Goal: Information Seeking & Learning: Compare options

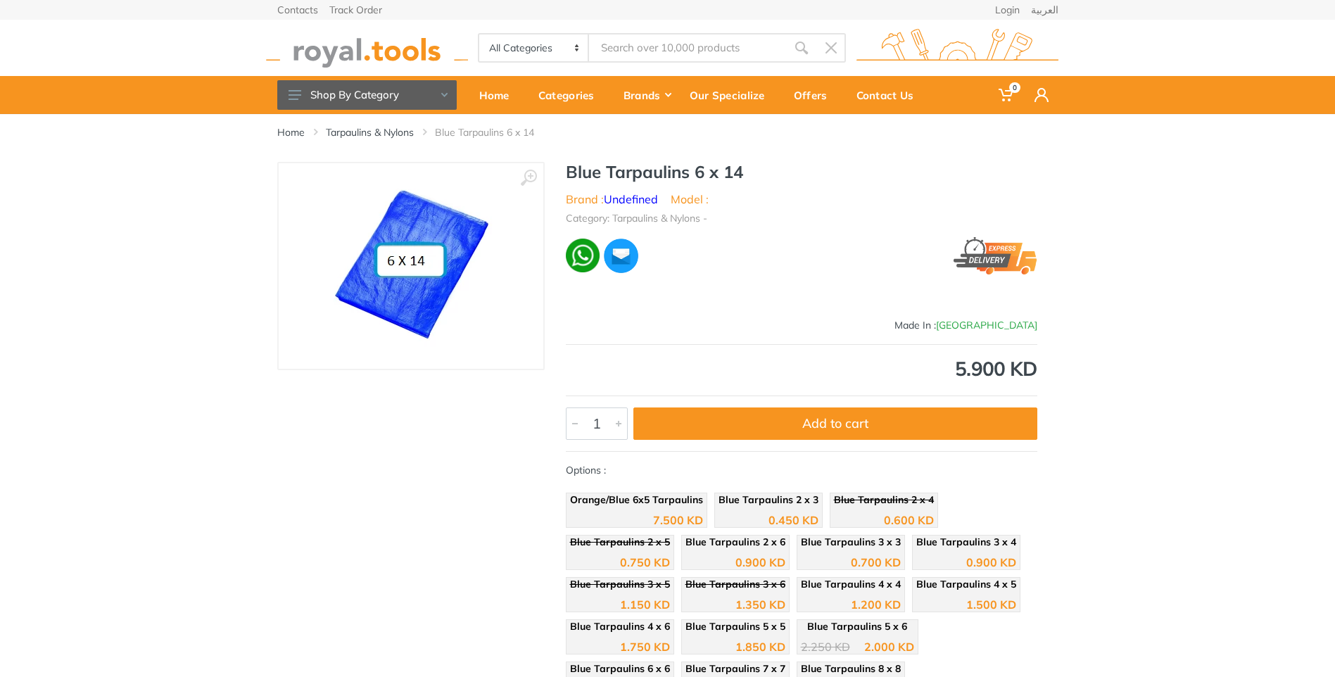
click at [434, 255] on img at bounding box center [411, 266] width 176 height 176
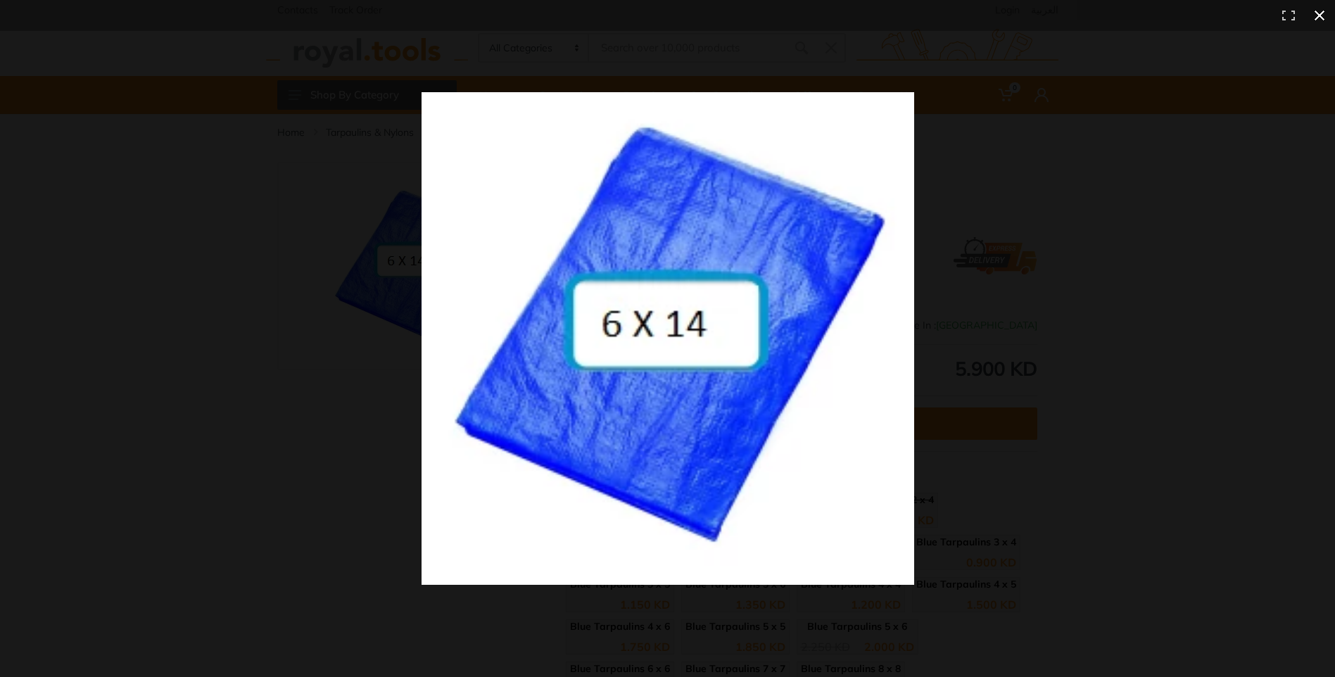
click at [1082, 226] on div at bounding box center [956, 363] width 1069 height 542
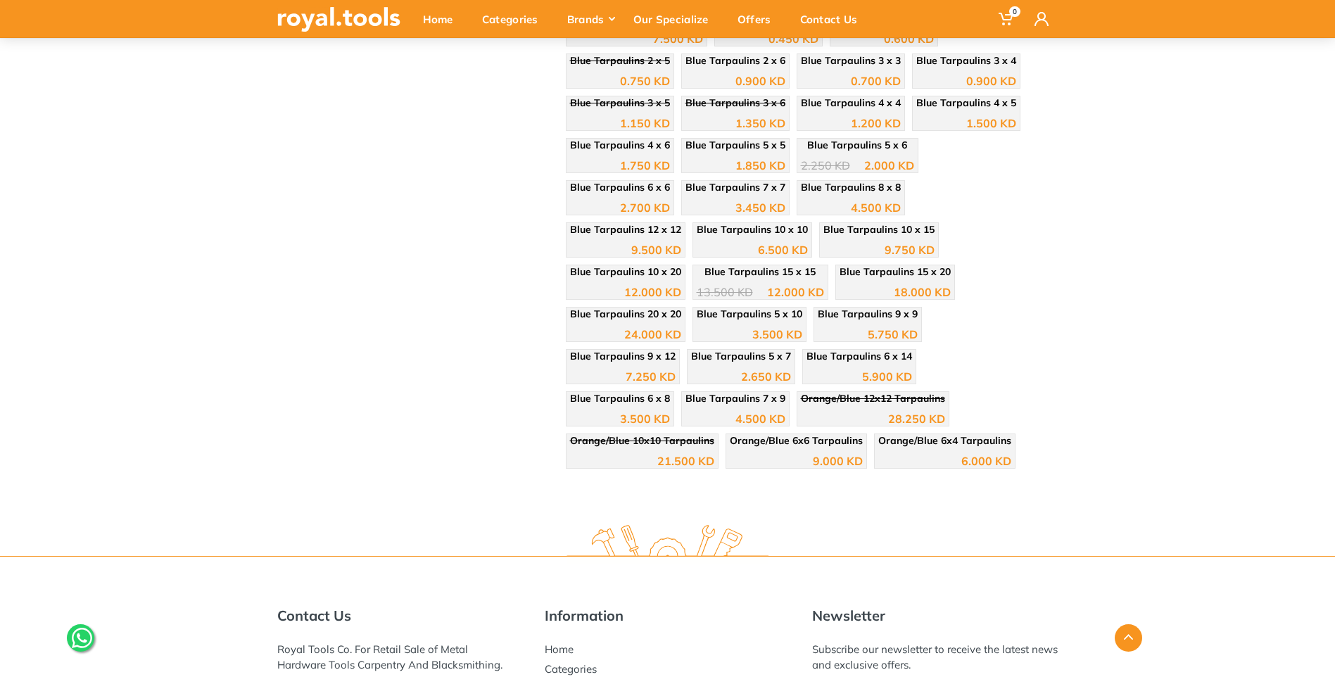
scroll to position [493, 0]
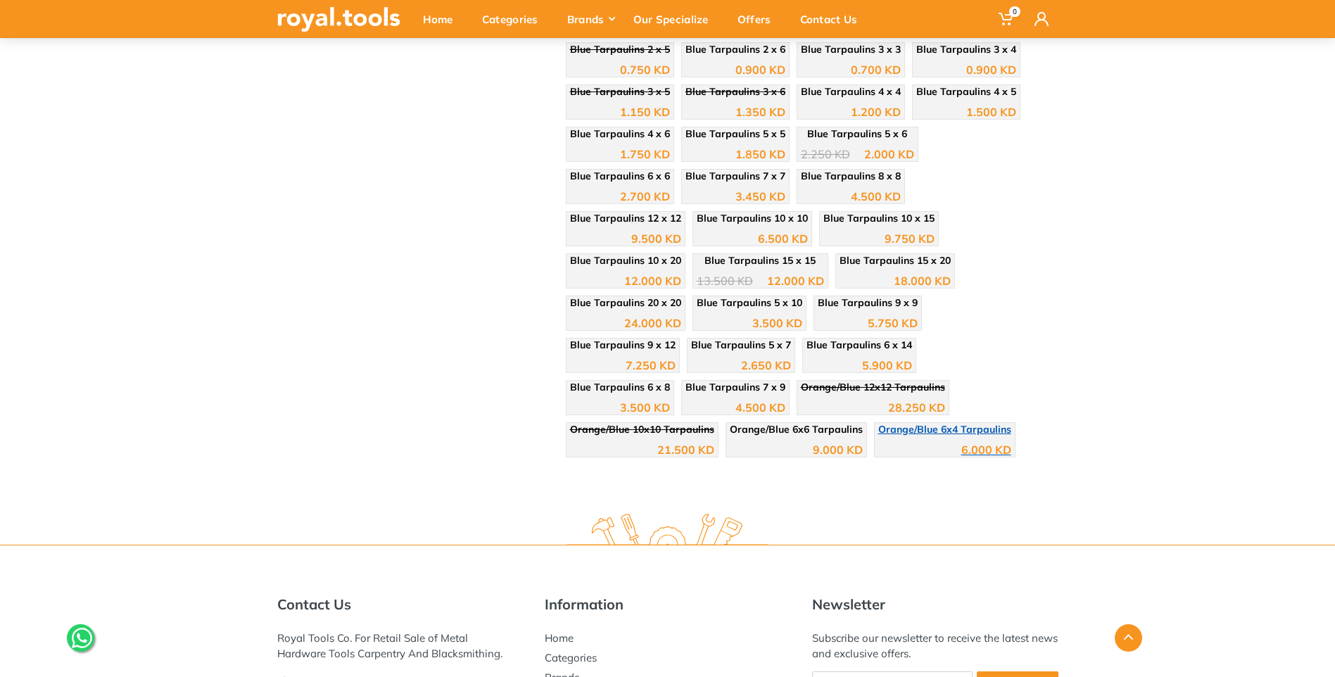
click at [878, 442] on div "6.000 KD" at bounding box center [944, 444] width 133 height 21
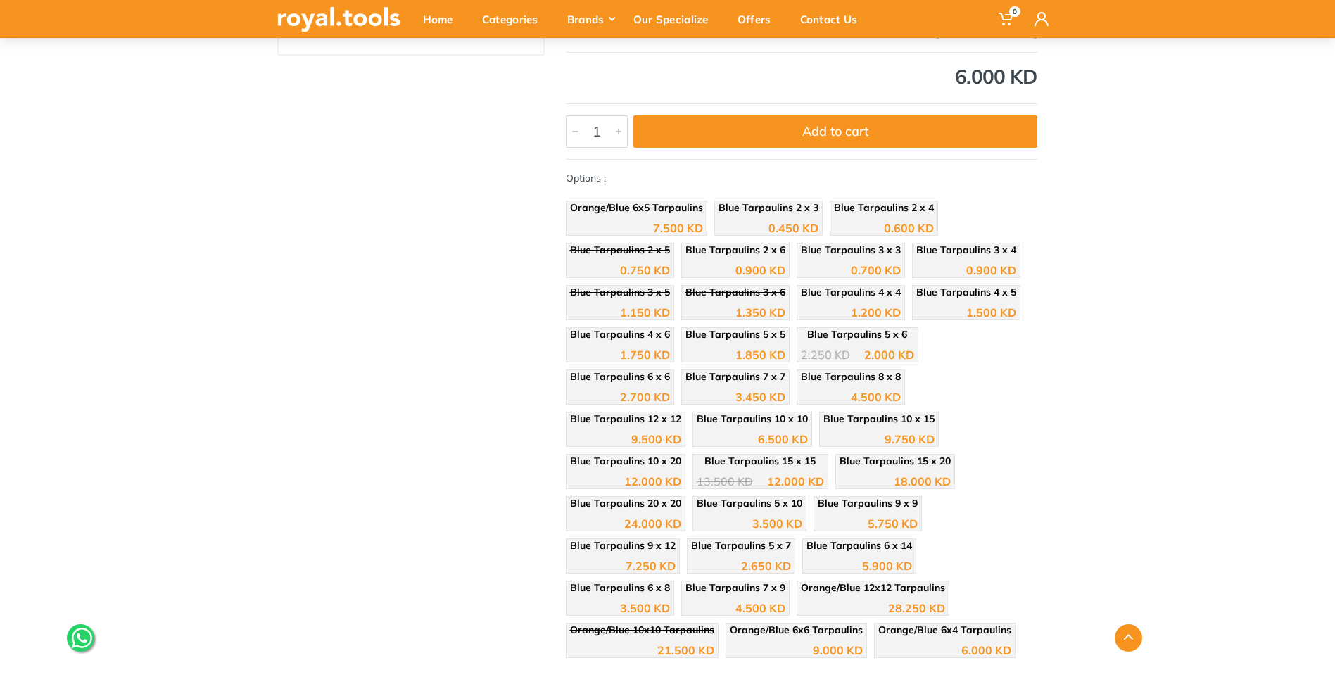
scroll to position [352, 0]
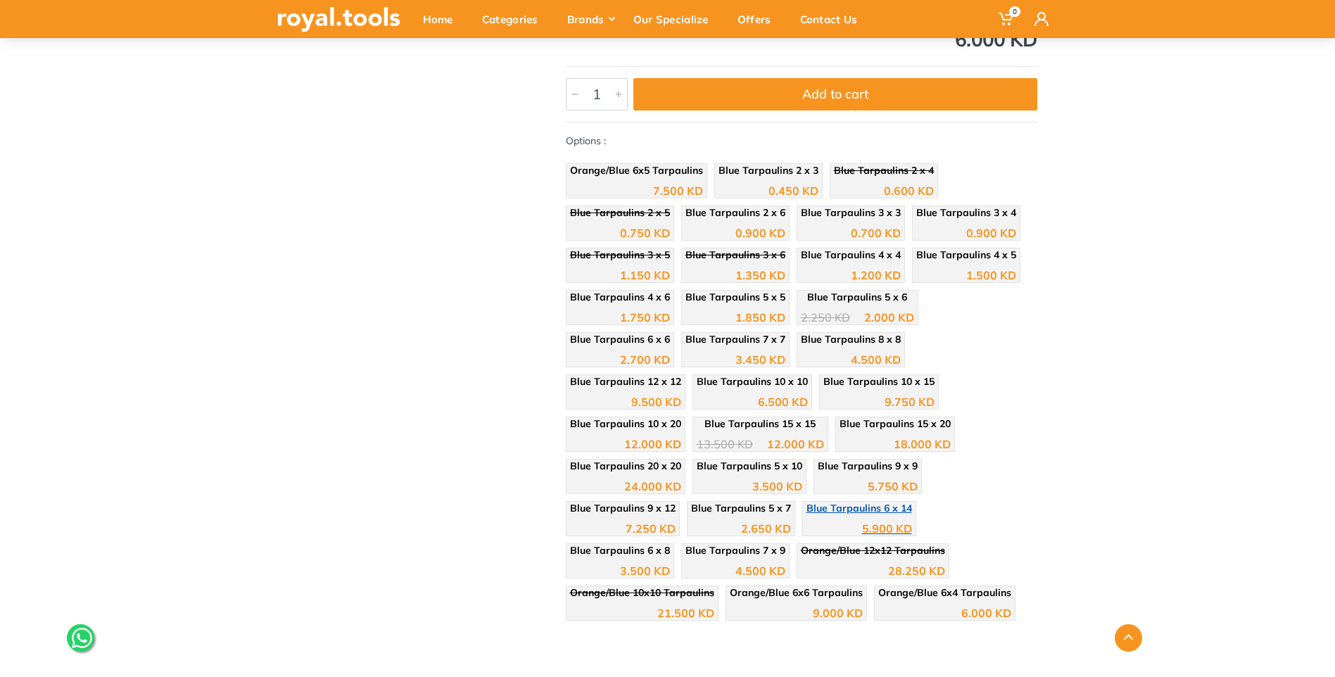
click at [807, 519] on div "5.900 KD" at bounding box center [860, 523] width 106 height 21
